Goal: Browse casually: Explore the website without a specific task or goal

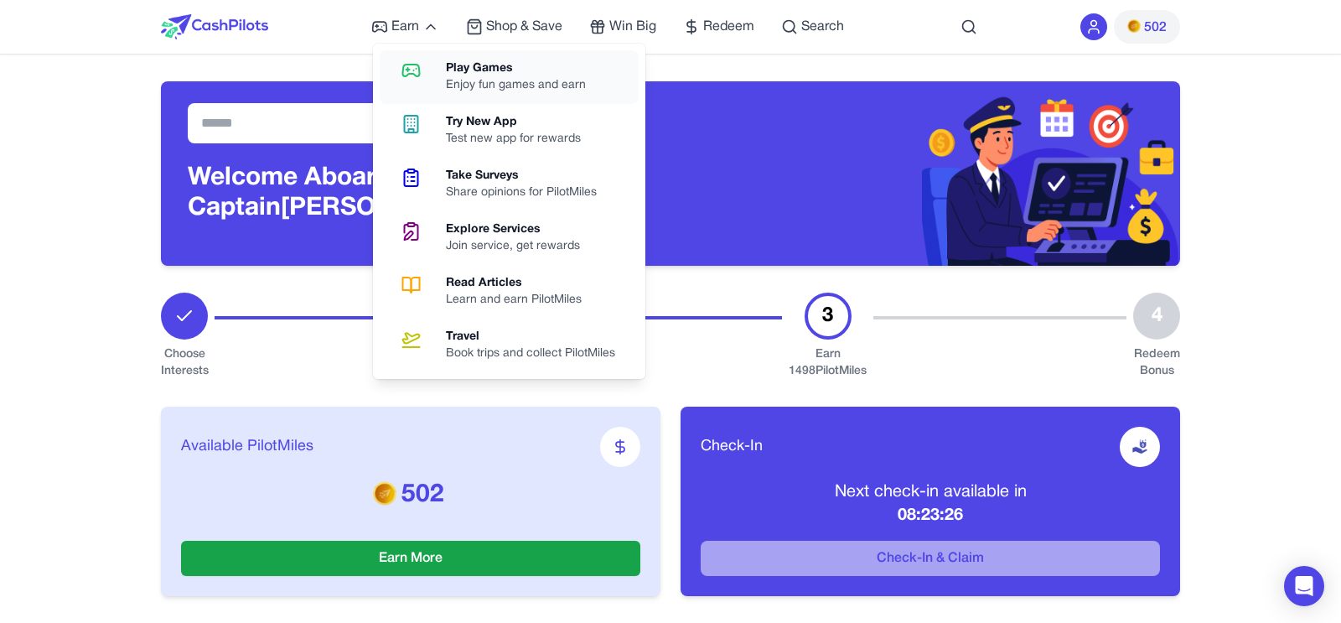
click at [474, 78] on div "Enjoy fun games and earn" at bounding box center [522, 85] width 153 height 17
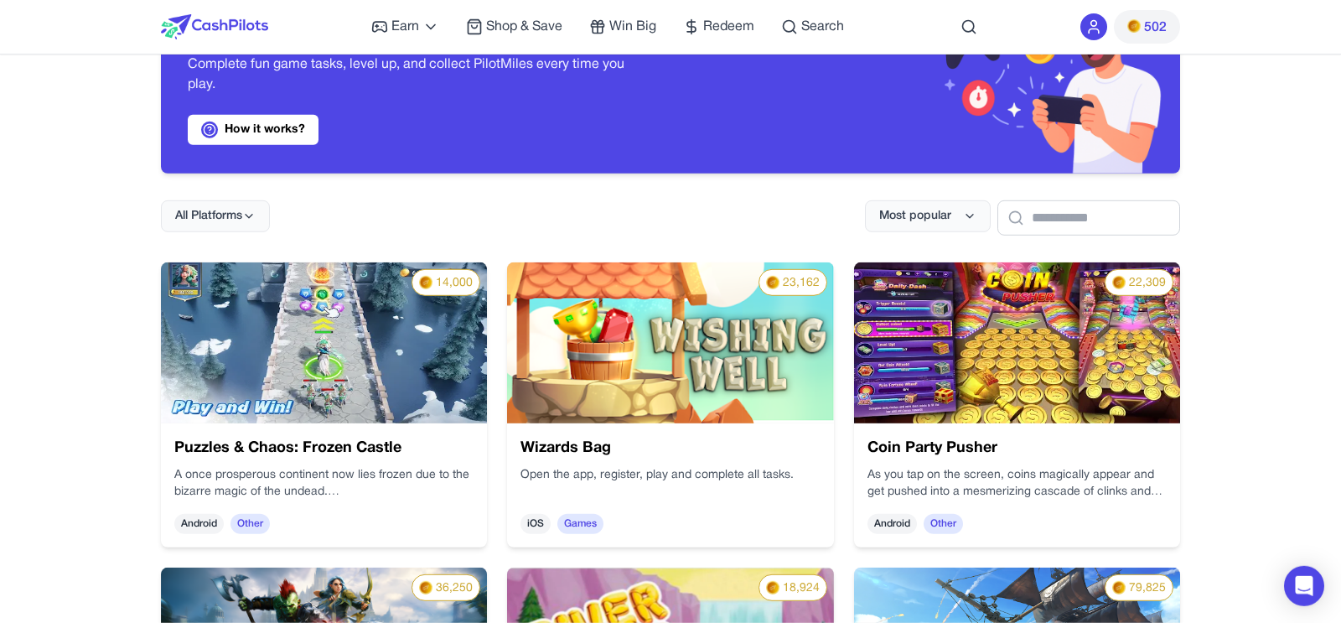
scroll to position [96, 0]
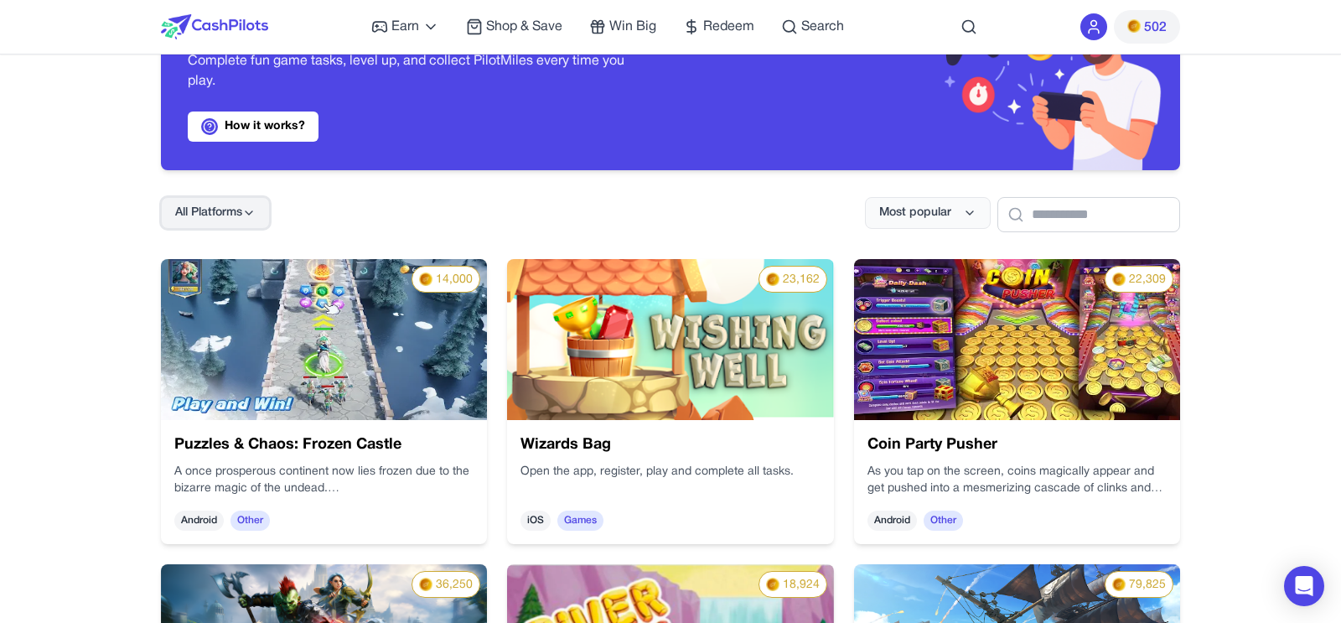
click at [187, 208] on span "All Platforms" at bounding box center [208, 212] width 67 height 17
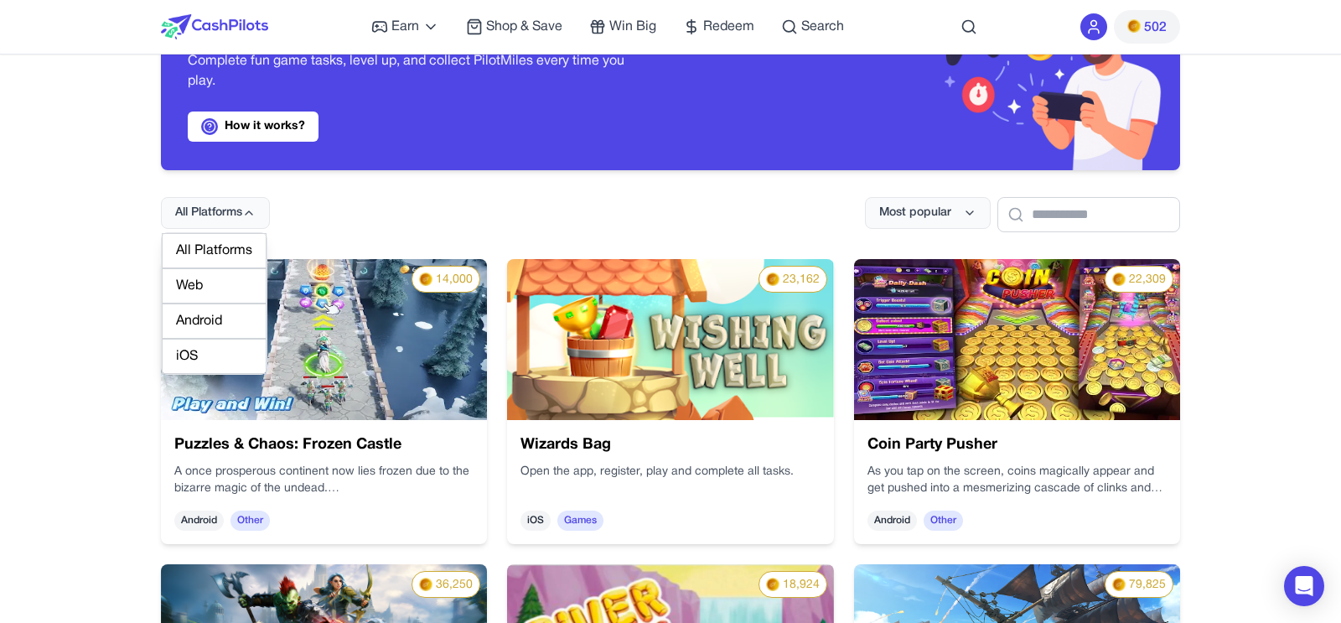
click at [191, 352] on div "iOS" at bounding box center [214, 356] width 105 height 35
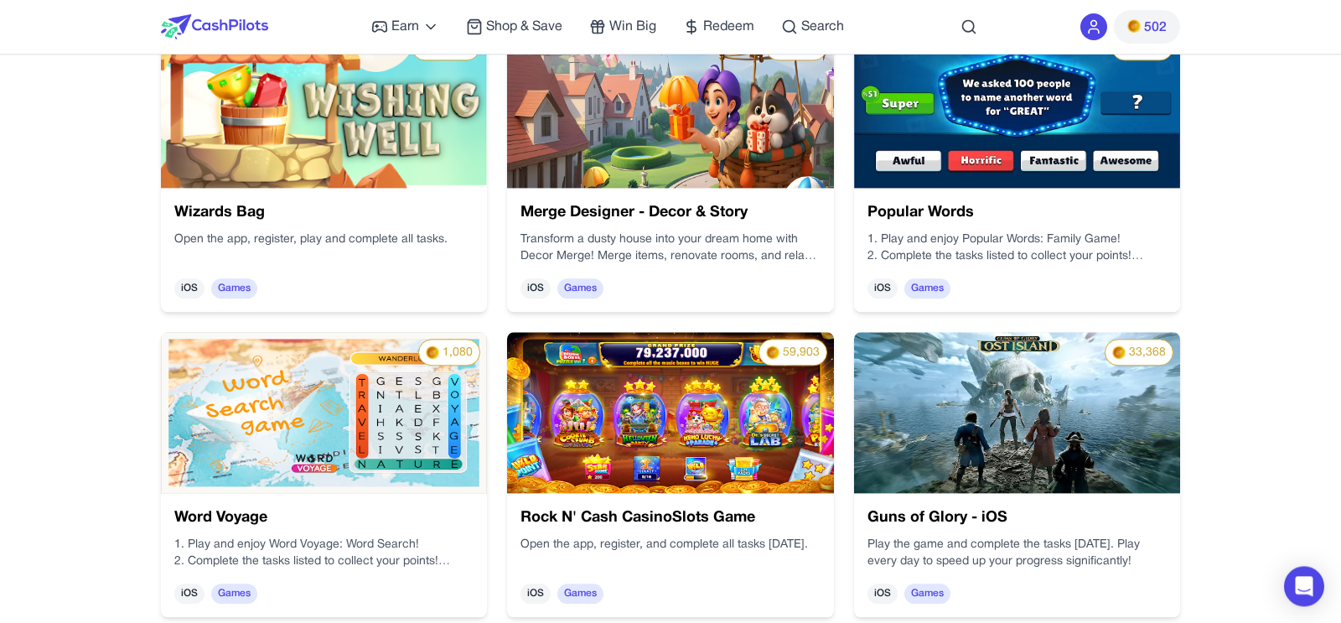
scroll to position [382, 0]
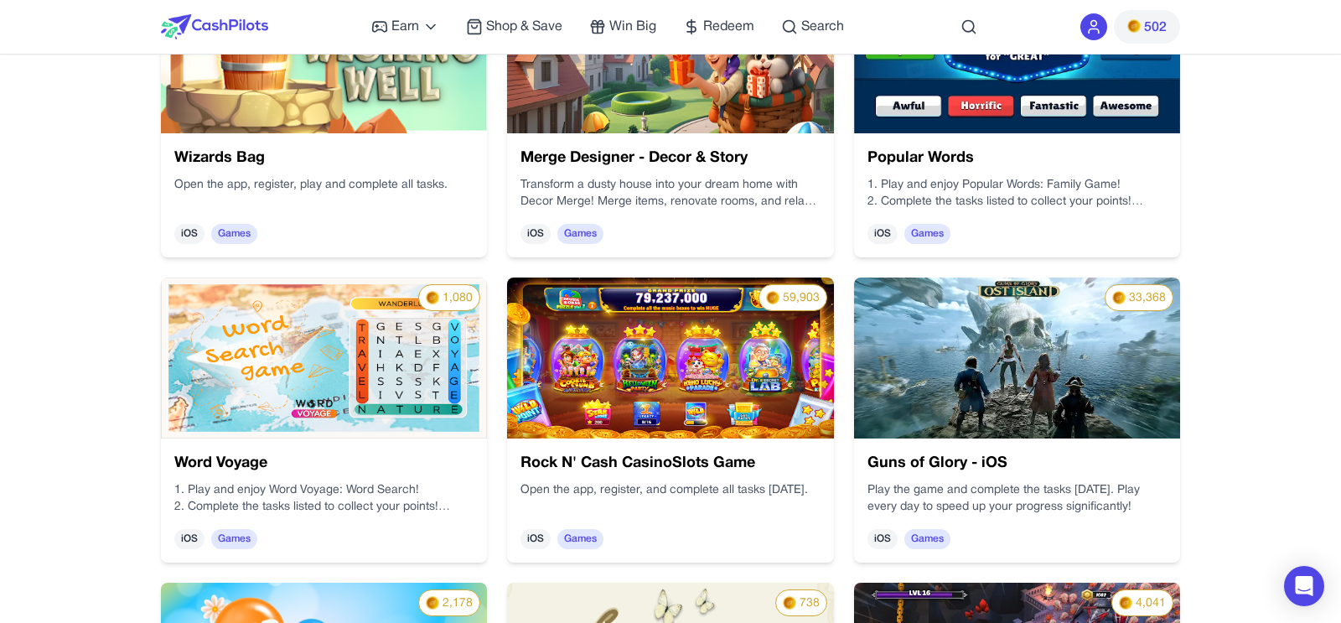
click at [390, 365] on img at bounding box center [324, 357] width 326 height 161
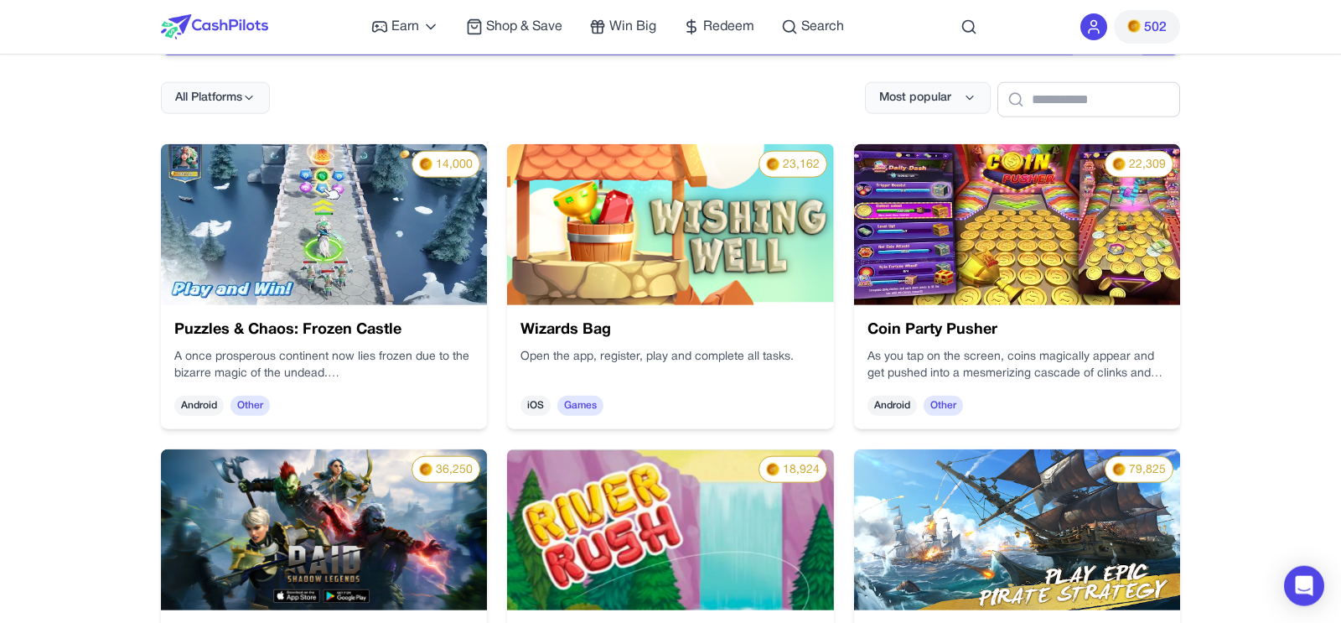
scroll to position [82, 0]
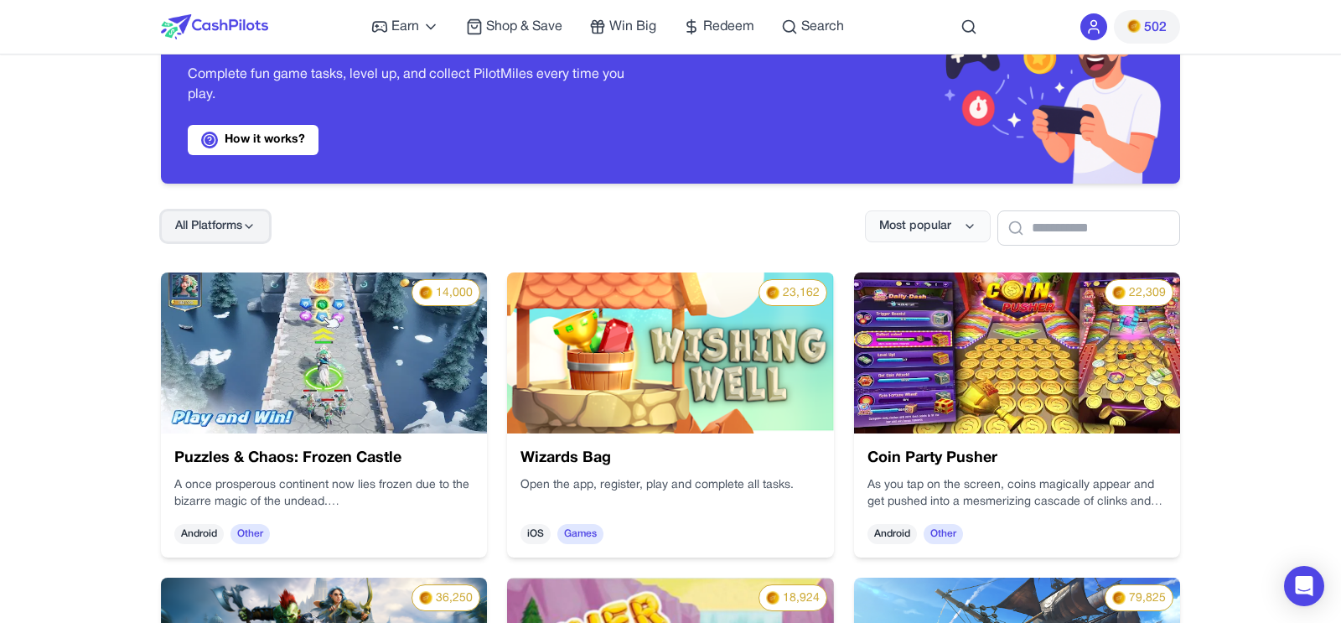
click at [204, 226] on span "All Platforms" at bounding box center [208, 226] width 67 height 17
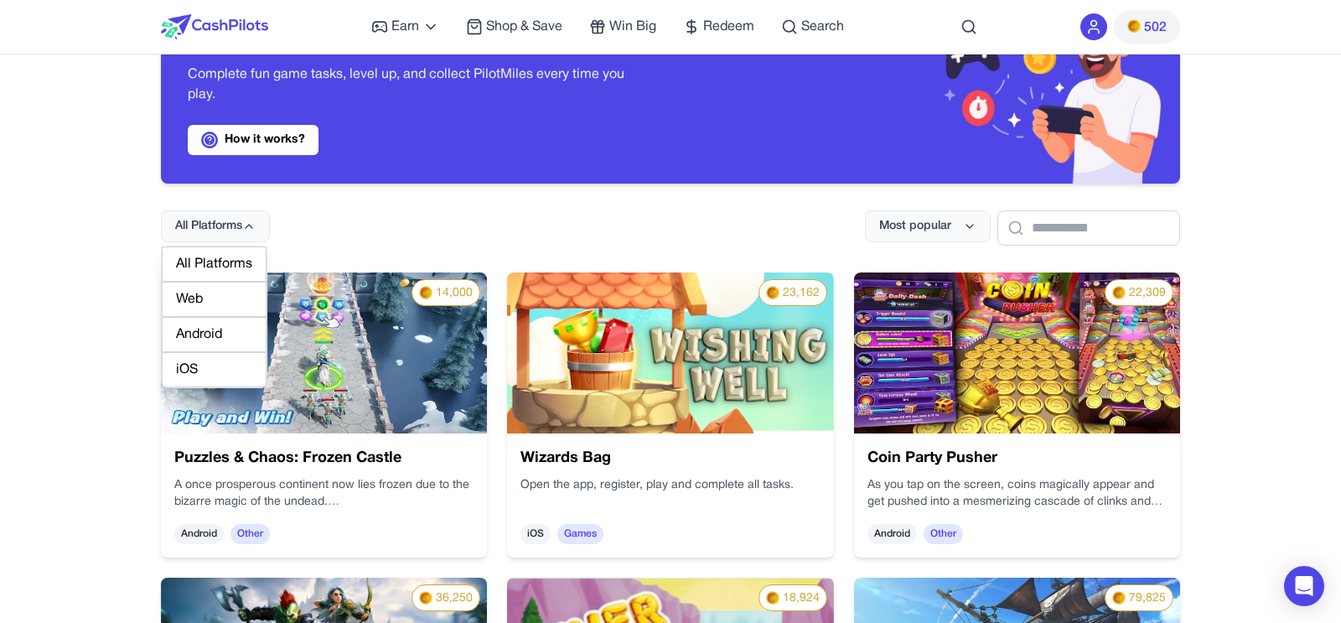
click at [210, 363] on div "iOS" at bounding box center [214, 369] width 105 height 35
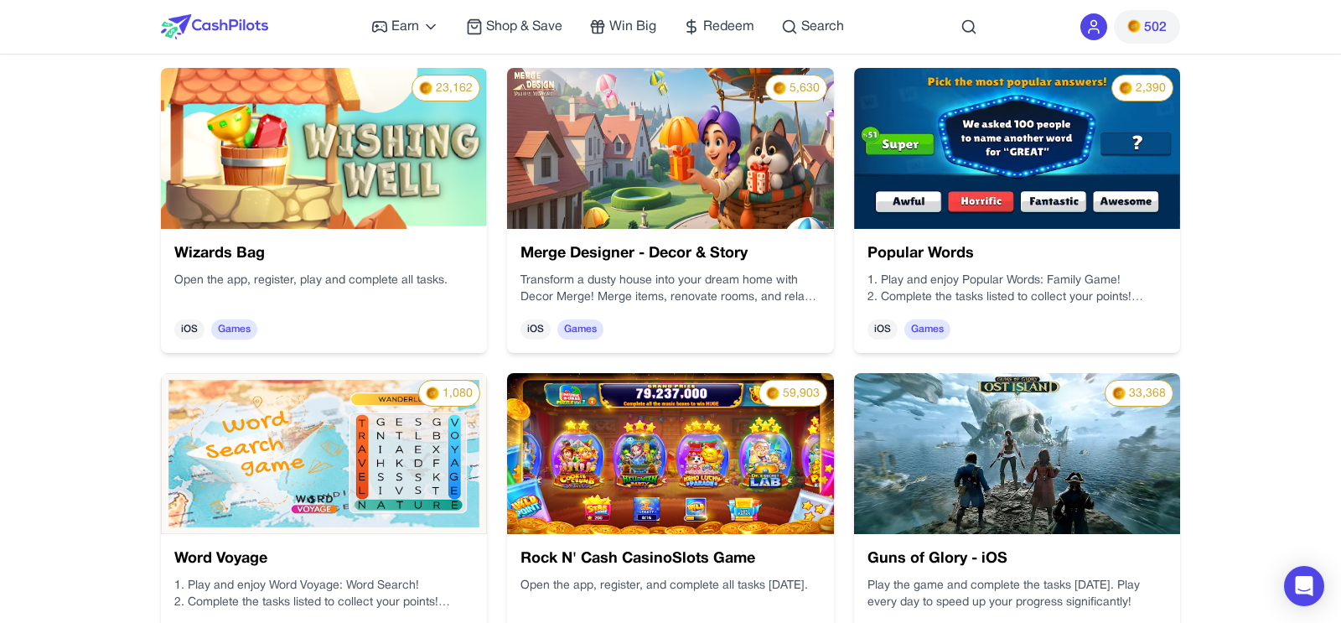
scroll to position [0, 0]
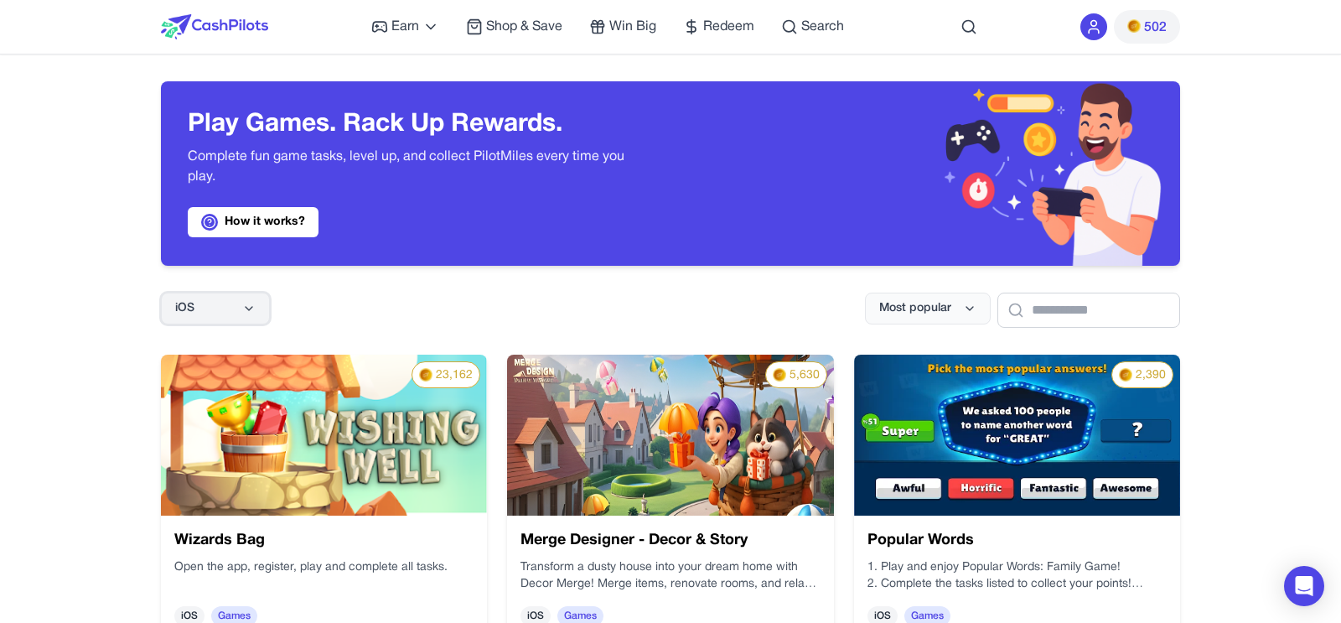
click at [251, 306] on icon at bounding box center [248, 308] width 13 height 13
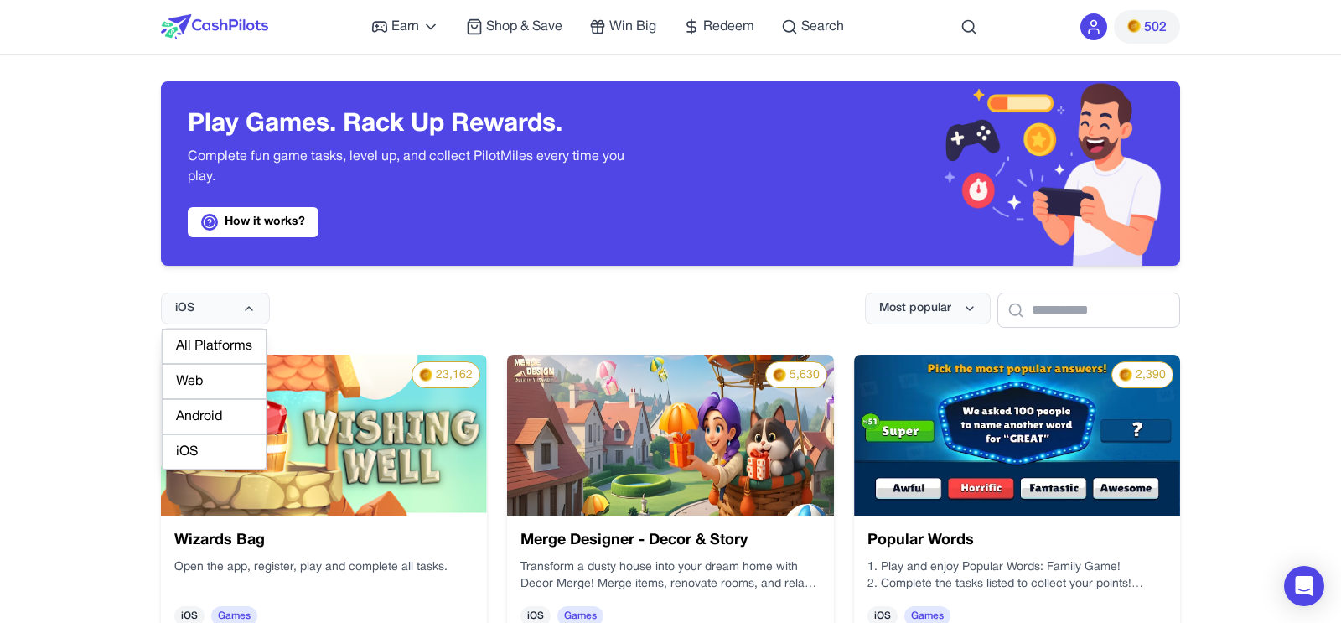
click at [216, 381] on div "Web" at bounding box center [214, 381] width 105 height 35
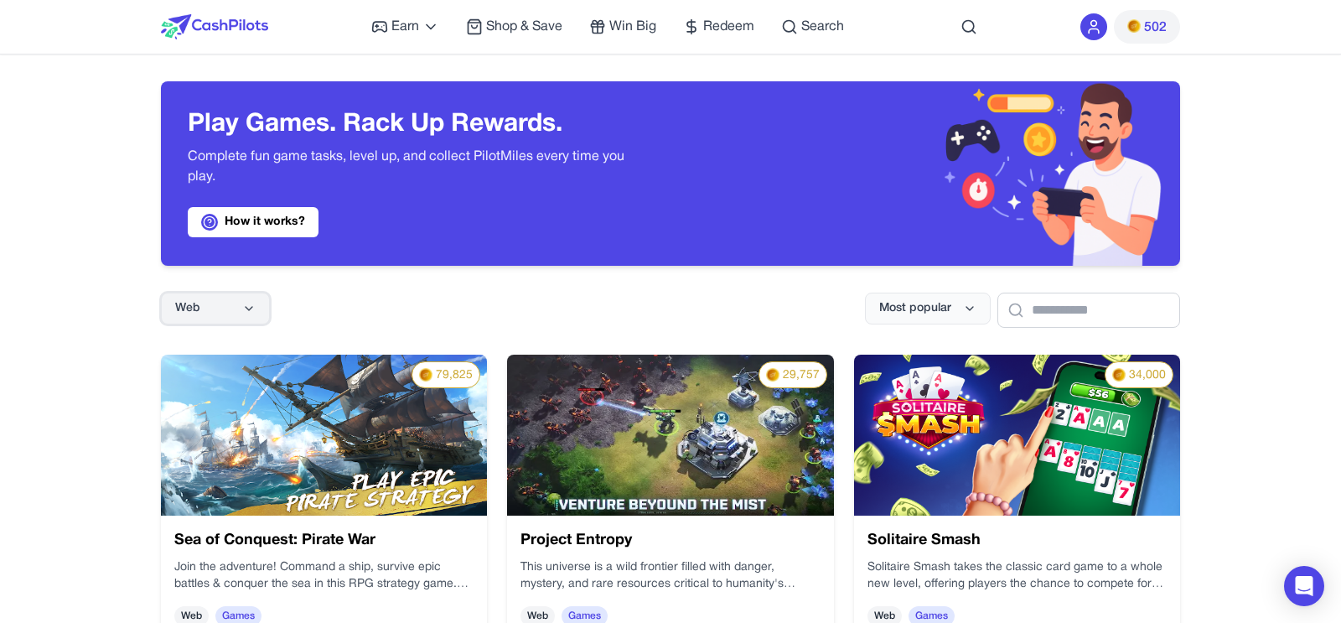
click at [260, 312] on button "Web" at bounding box center [215, 308] width 109 height 32
click at [479, 303] on div "Web Most popular" at bounding box center [670, 297] width 1019 height 62
click at [624, 23] on span "Win Big" at bounding box center [632, 27] width 47 height 20
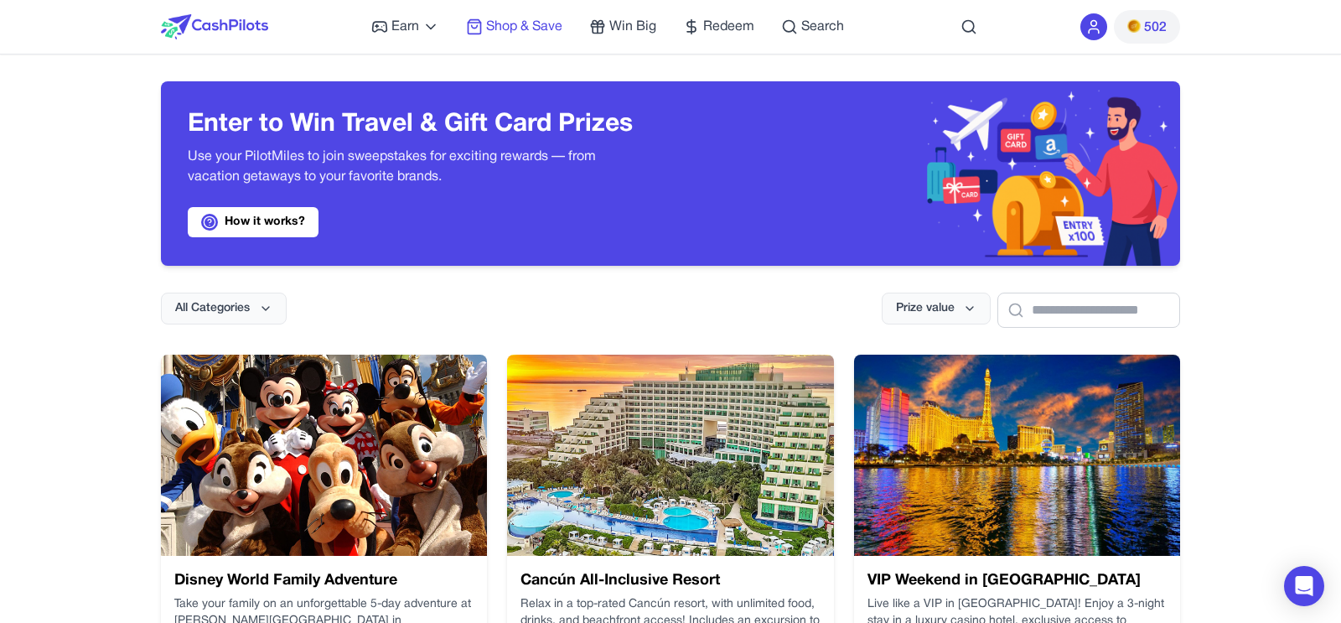
click at [497, 22] on span "Shop & Save" at bounding box center [524, 27] width 76 height 20
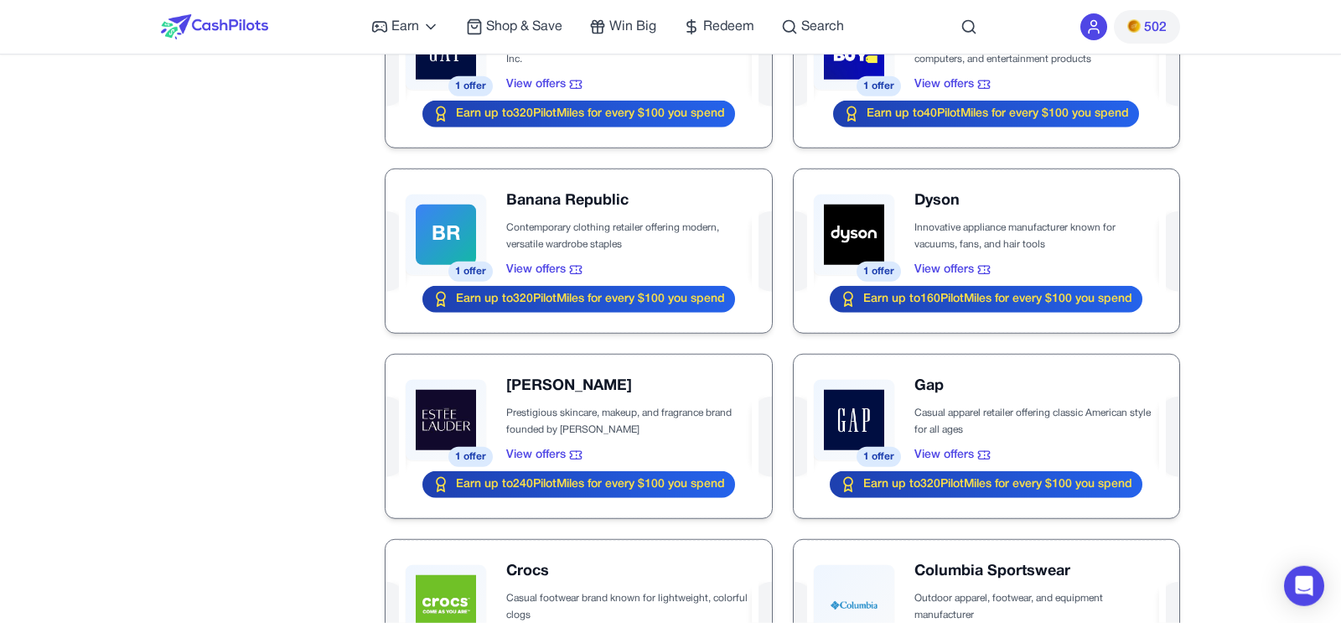
scroll to position [1242, 0]
